Goal: Find specific page/section: Find specific page/section

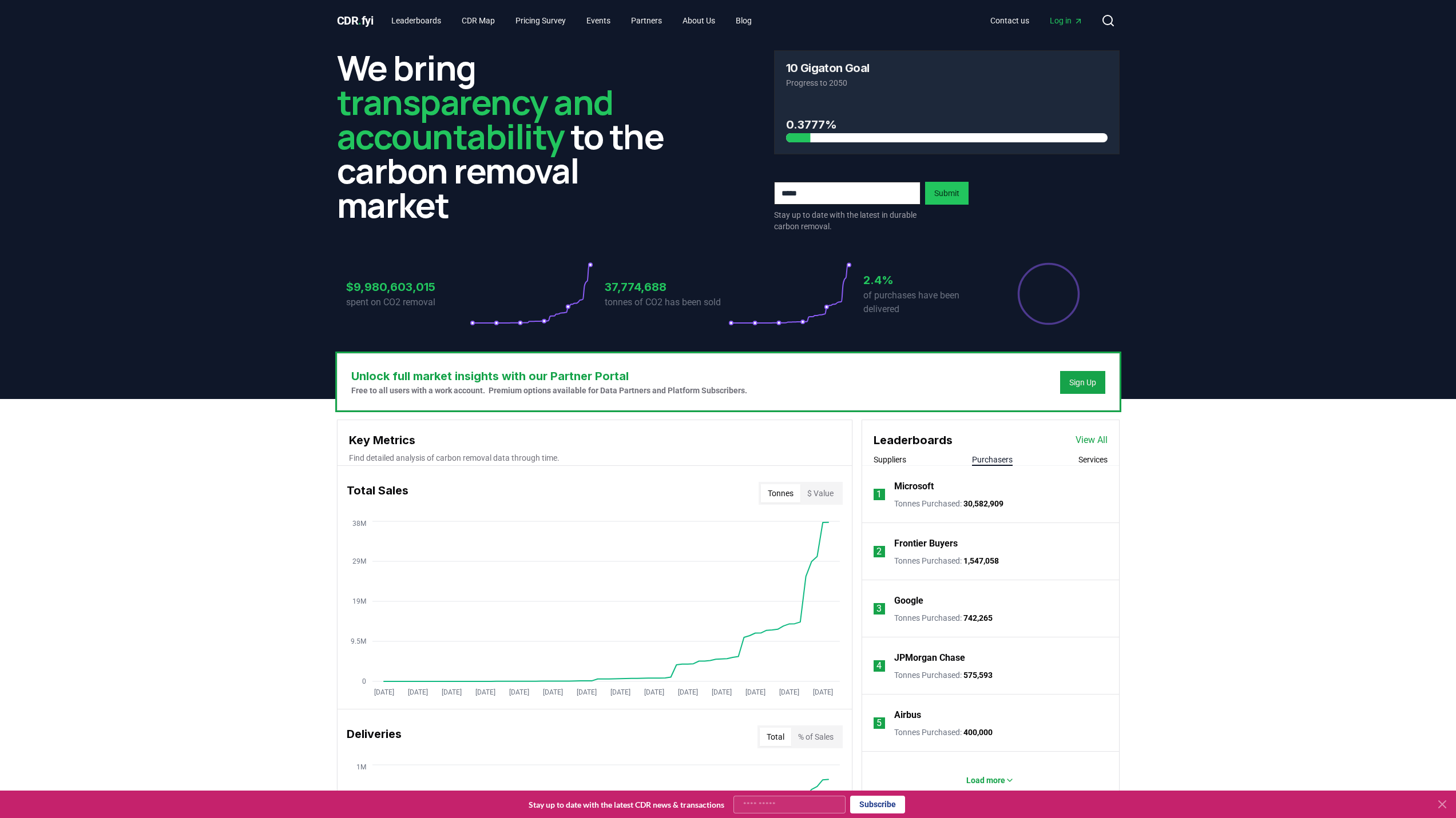
click at [368, 22] on span "CDR . fyi" at bounding box center [355, 21] width 36 height 14
drag, startPoint x: 205, startPoint y: 763, endPoint x: 218, endPoint y: 765, distance: 13.2
click at [430, 20] on link "Leaderboards" at bounding box center [415, 21] width 68 height 21
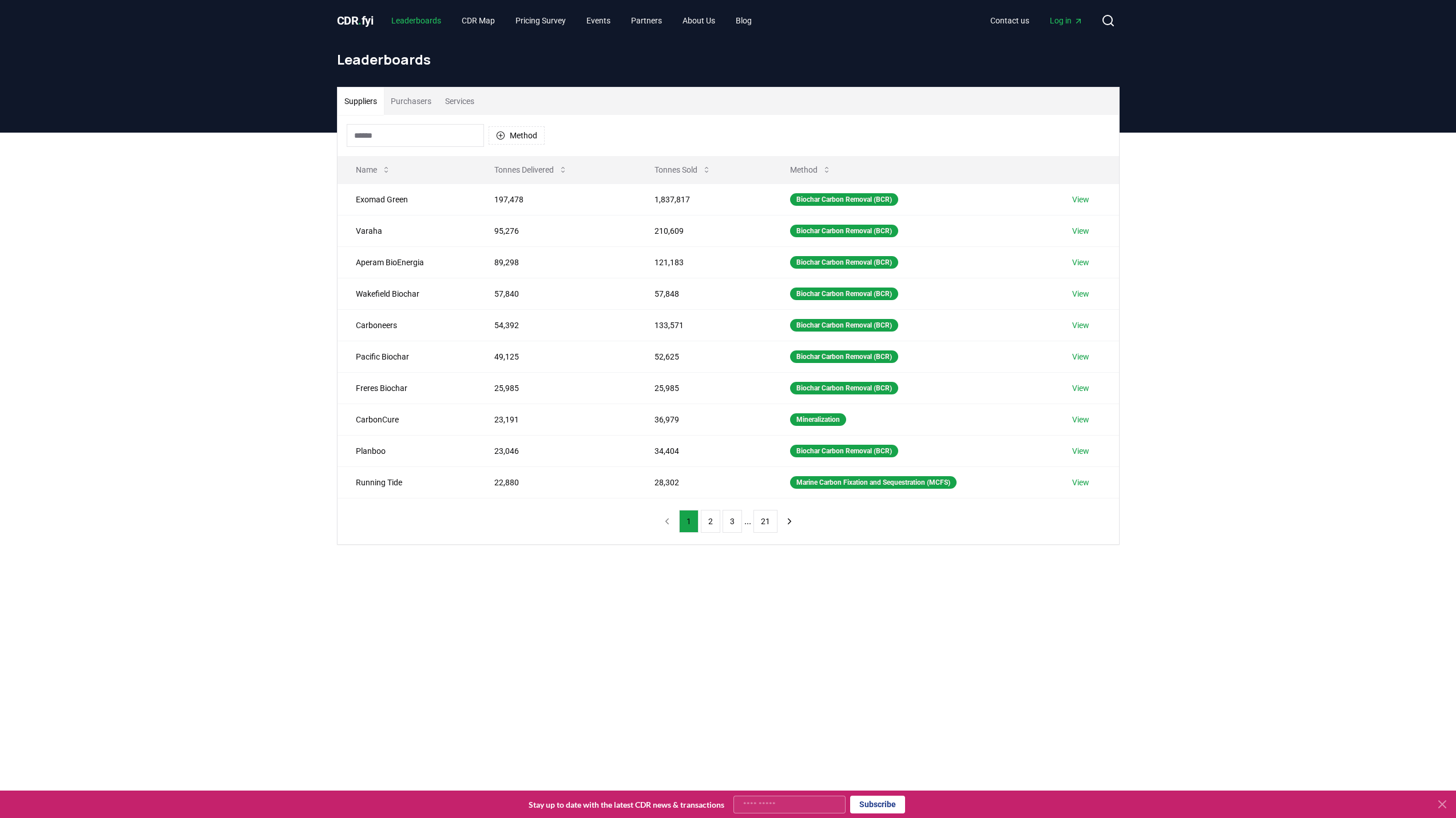
click at [403, 24] on link "Leaderboards" at bounding box center [415, 21] width 68 height 21
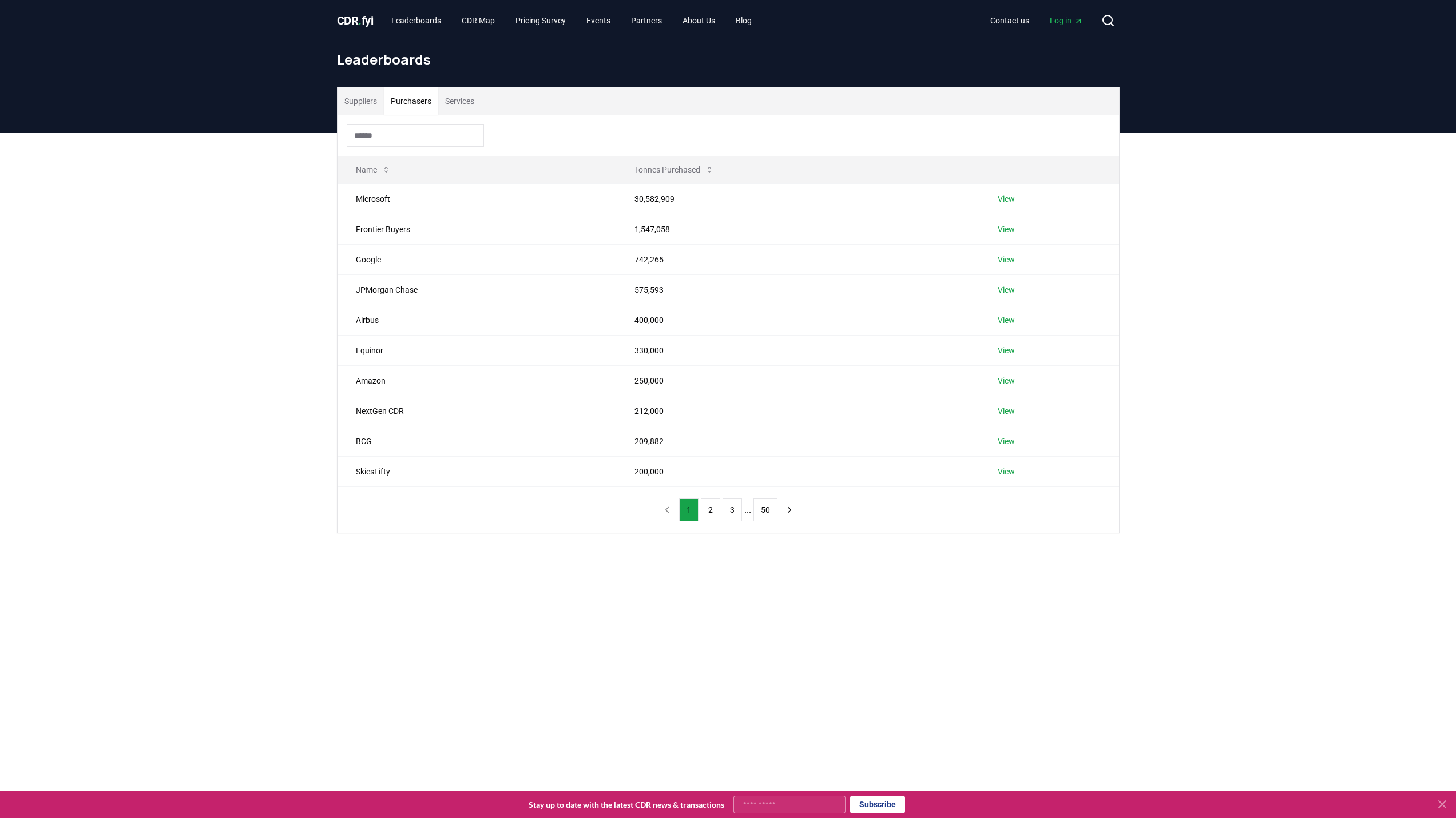
click at [417, 102] on button "Purchasers" at bounding box center [411, 101] width 54 height 27
click at [991, 230] on td "View" at bounding box center [1049, 229] width 140 height 30
click at [1002, 230] on link "View" at bounding box center [1006, 229] width 17 height 12
